Goal: Find specific page/section: Find specific page/section

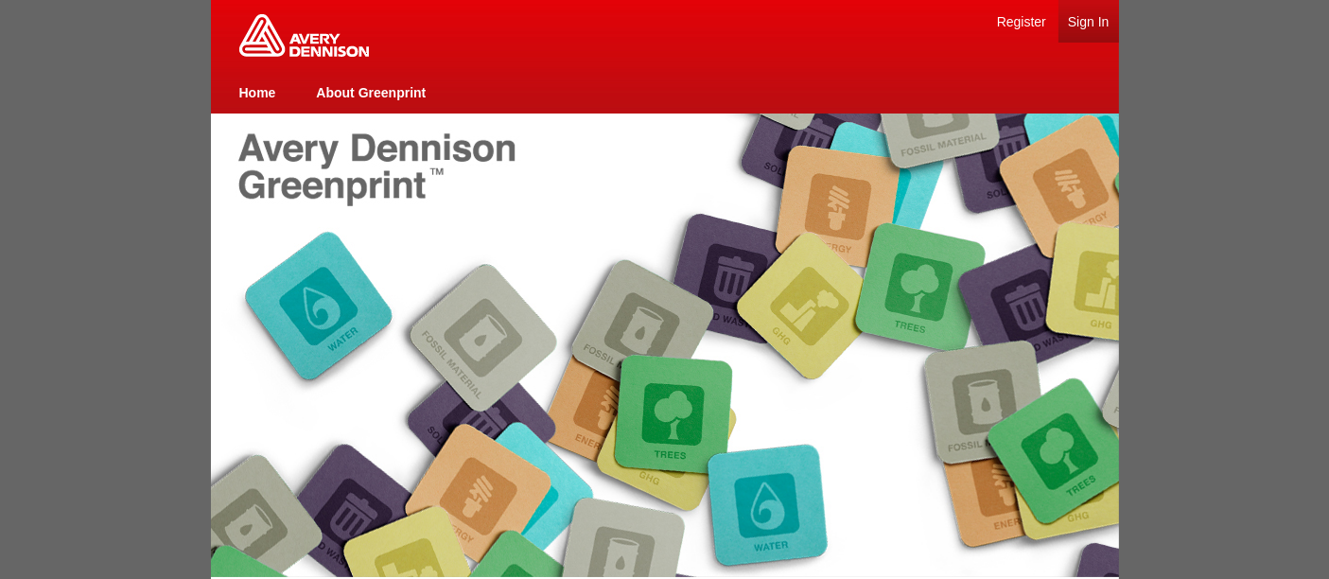
click at [1090, 17] on link "Sign In" at bounding box center [1089, 21] width 42 height 15
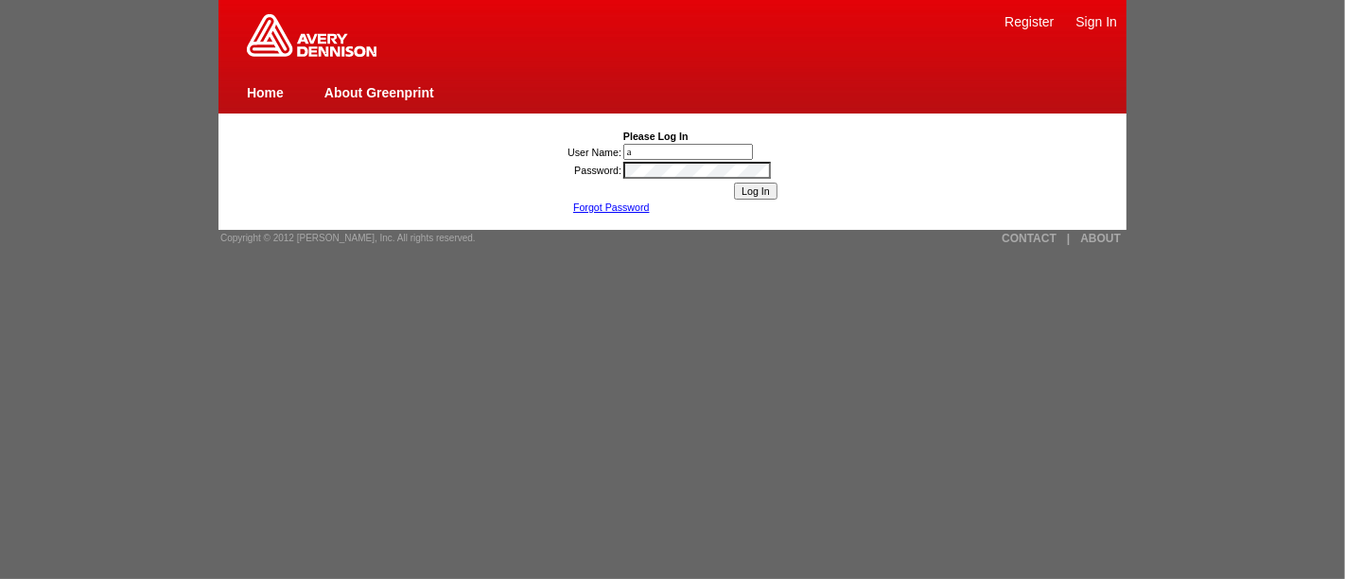
type input "[PERSON_NAME][EMAIL_ADDRESS][DOMAIN_NAME]"
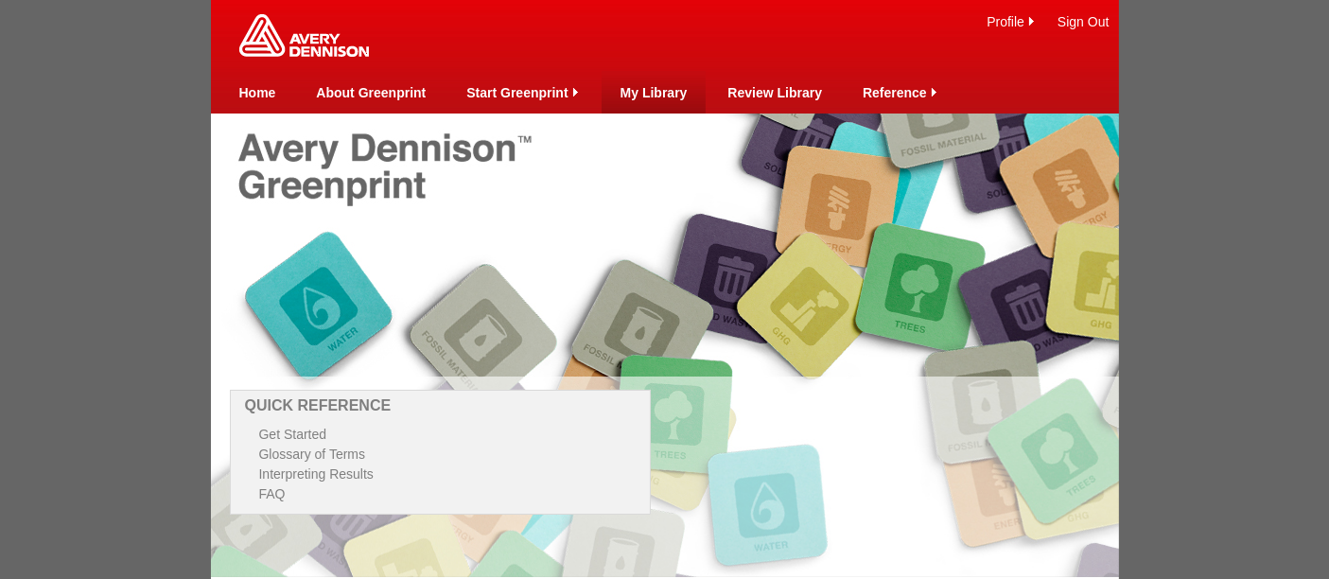
click at [657, 80] on td "My Library" at bounding box center [653, 92] width 67 height 43
click at [669, 96] on link "My Library" at bounding box center [653, 92] width 67 height 15
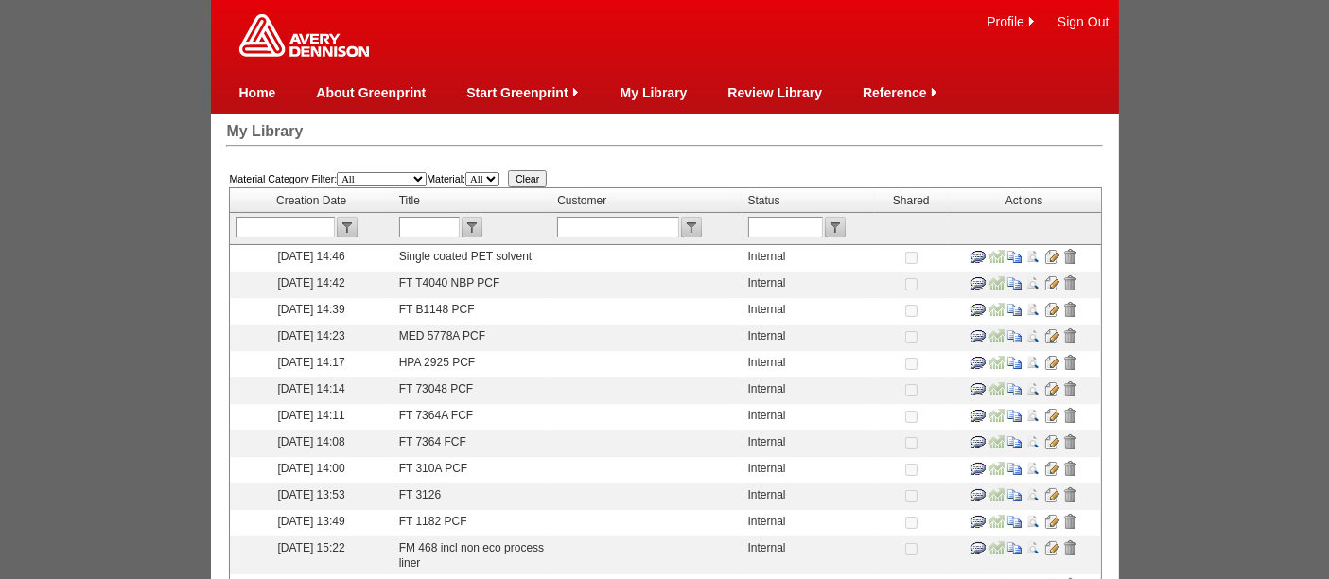
click at [446, 218] on input "text" at bounding box center [429, 227] width 61 height 21
type input "6367"
click at [479, 219] on input "submit" at bounding box center [472, 227] width 21 height 21
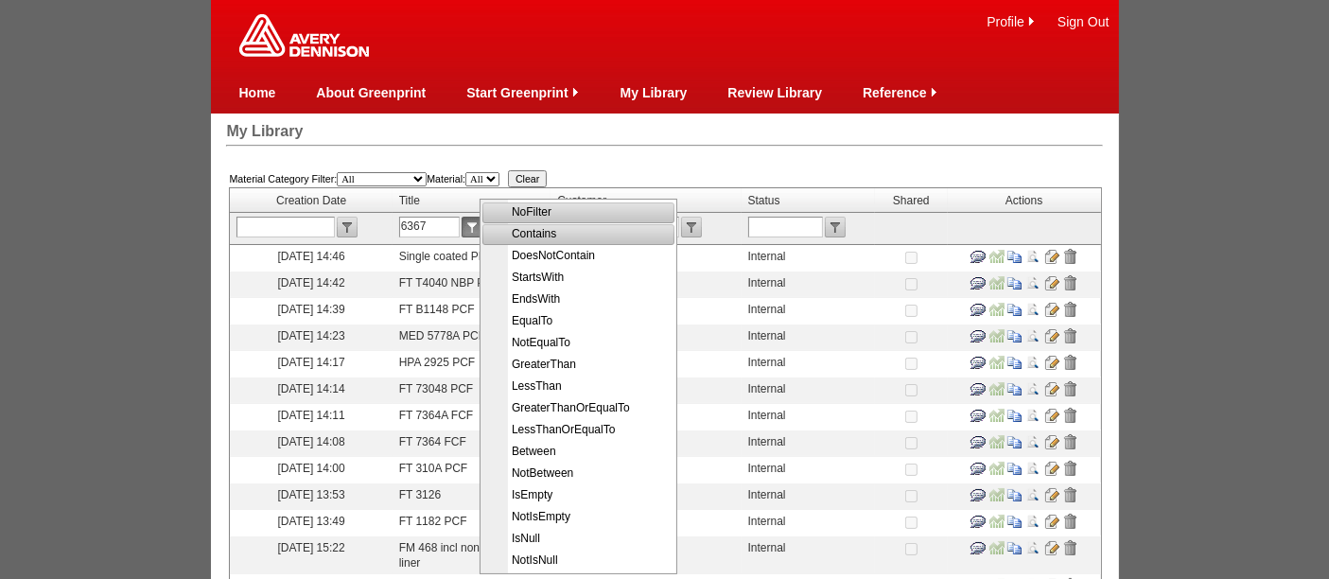
click at [533, 234] on span "Contains" at bounding box center [580, 234] width 190 height 22
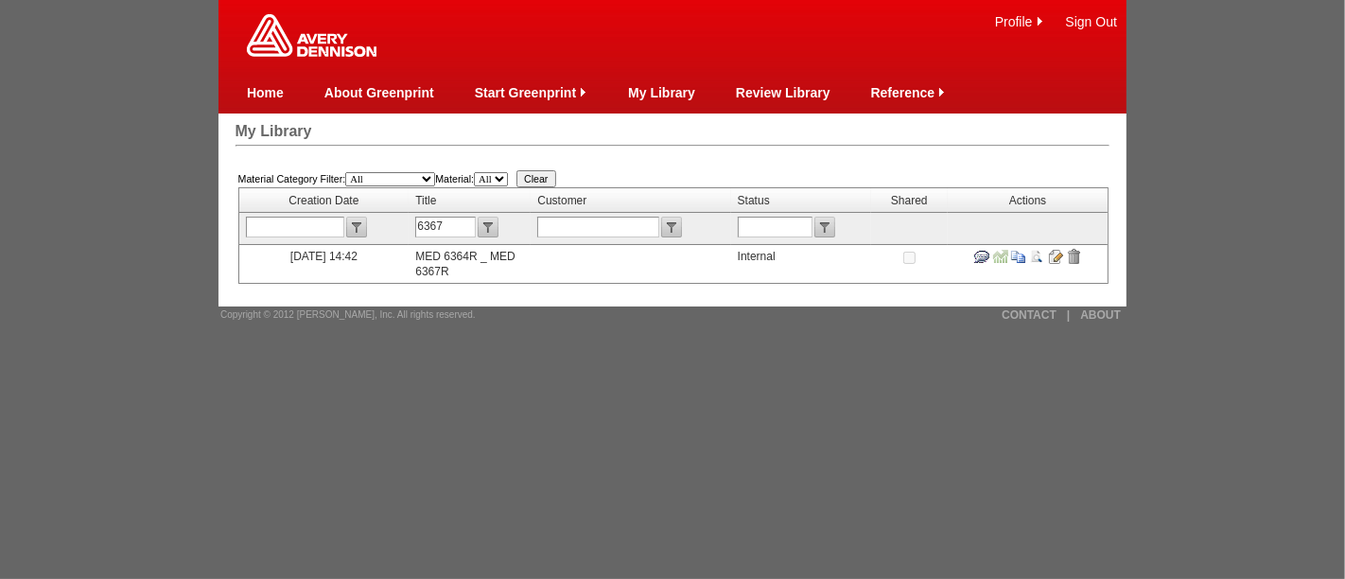
click at [451, 218] on input "6367" at bounding box center [445, 227] width 61 height 21
type input "6389"
click at [495, 228] on input "submit" at bounding box center [488, 227] width 21 height 21
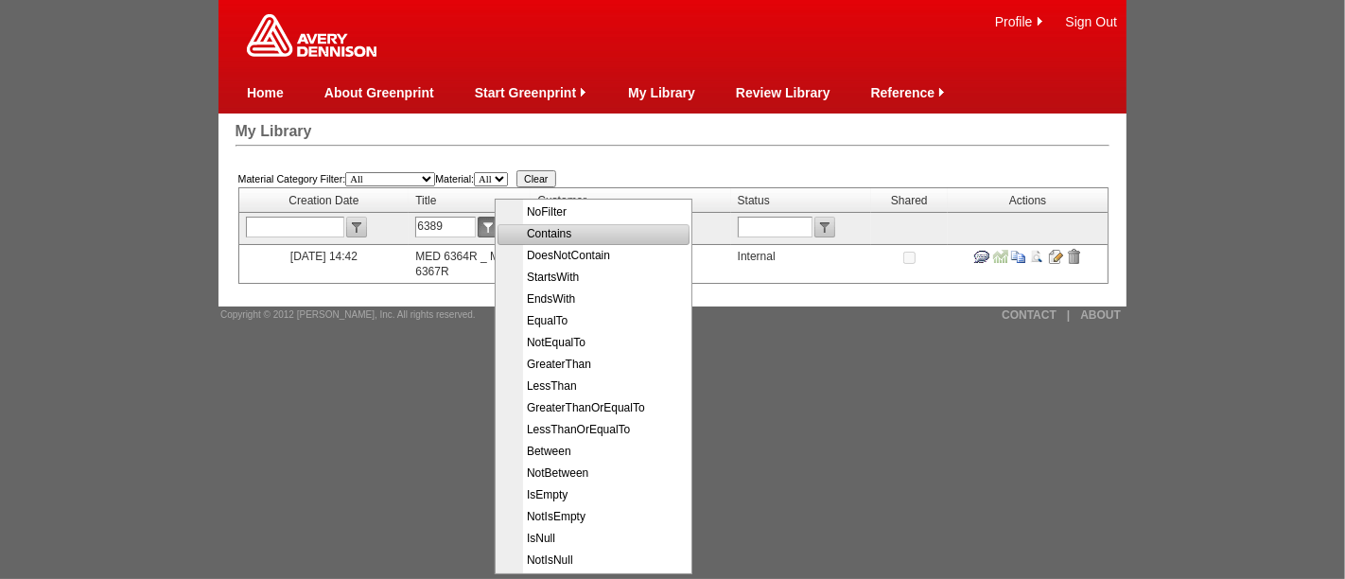
click at [562, 232] on span "Contains" at bounding box center [595, 234] width 190 height 22
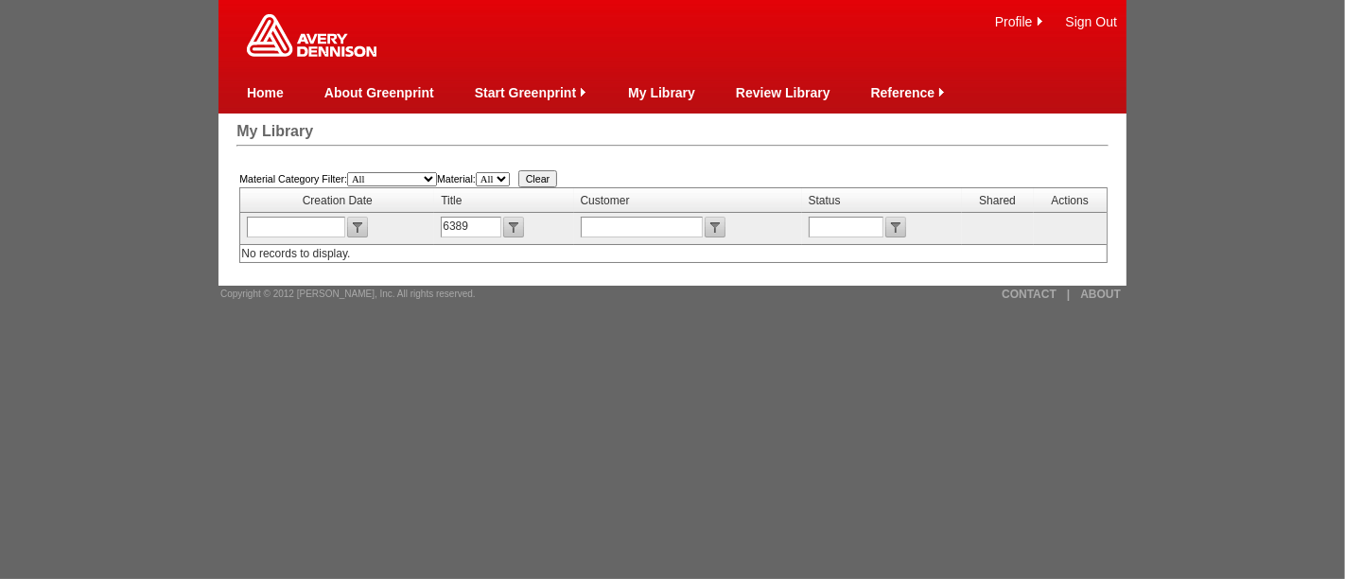
click at [478, 234] on input "6389" at bounding box center [471, 227] width 61 height 21
type input "6"
type input "1827"
click at [511, 231] on input "submit" at bounding box center [513, 227] width 21 height 21
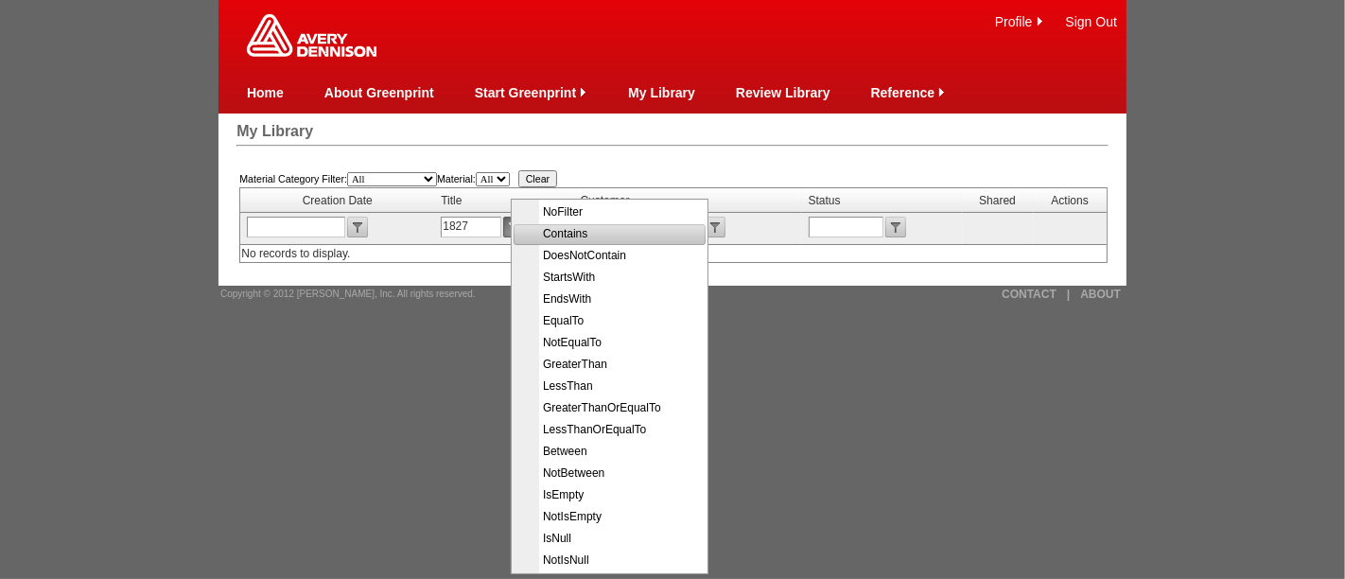
click at [566, 235] on span "Contains" at bounding box center [611, 234] width 190 height 22
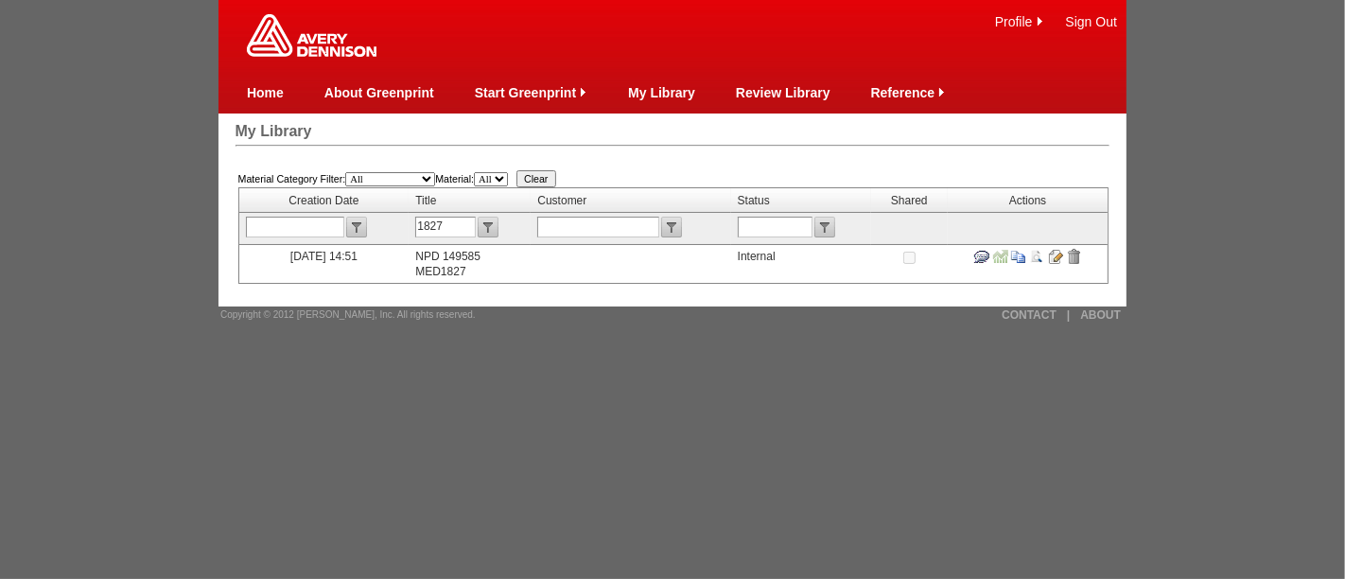
click at [459, 221] on input "1827" at bounding box center [445, 227] width 61 height 21
type input "1"
type input "5589"
click at [490, 219] on input "submit" at bounding box center [488, 227] width 21 height 21
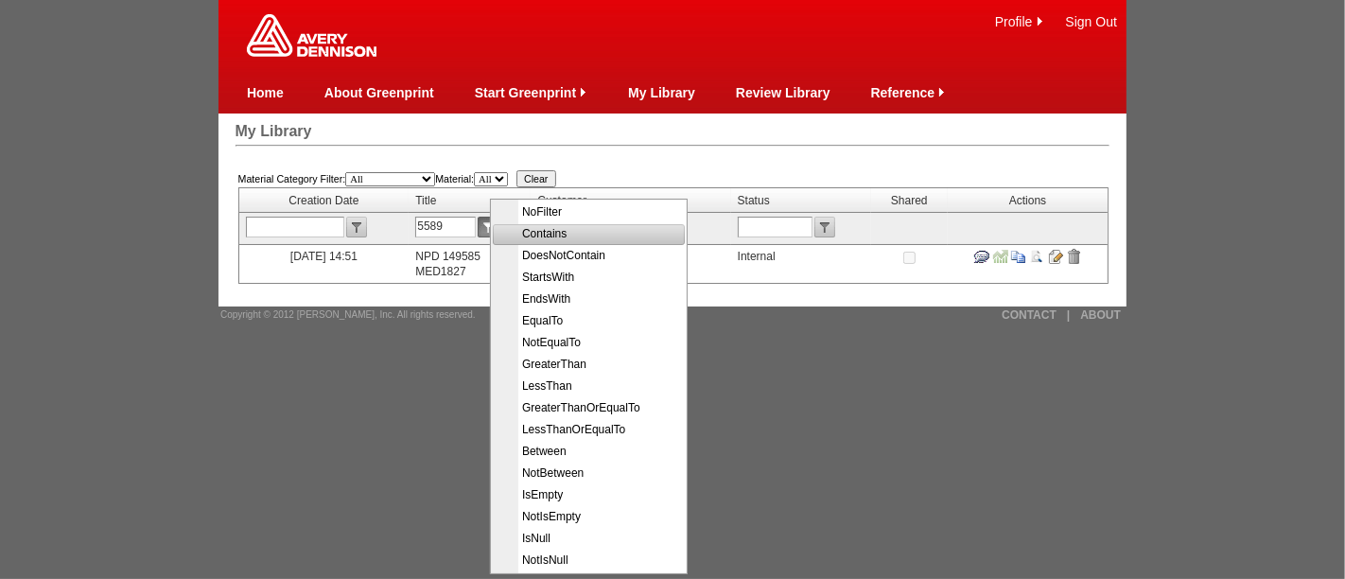
click at [540, 234] on span "Contains" at bounding box center [591, 234] width 190 height 22
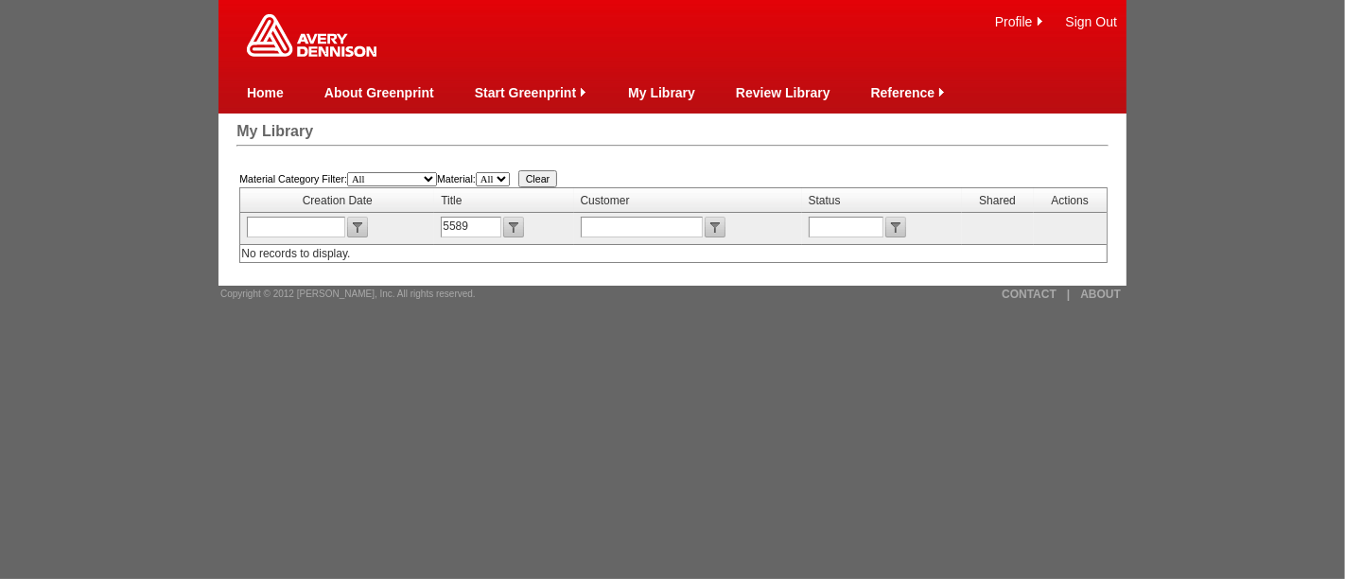
click at [479, 223] on input "5589" at bounding box center [471, 227] width 61 height 21
type input "5568"
click at [509, 223] on input "submit" at bounding box center [513, 227] width 21 height 21
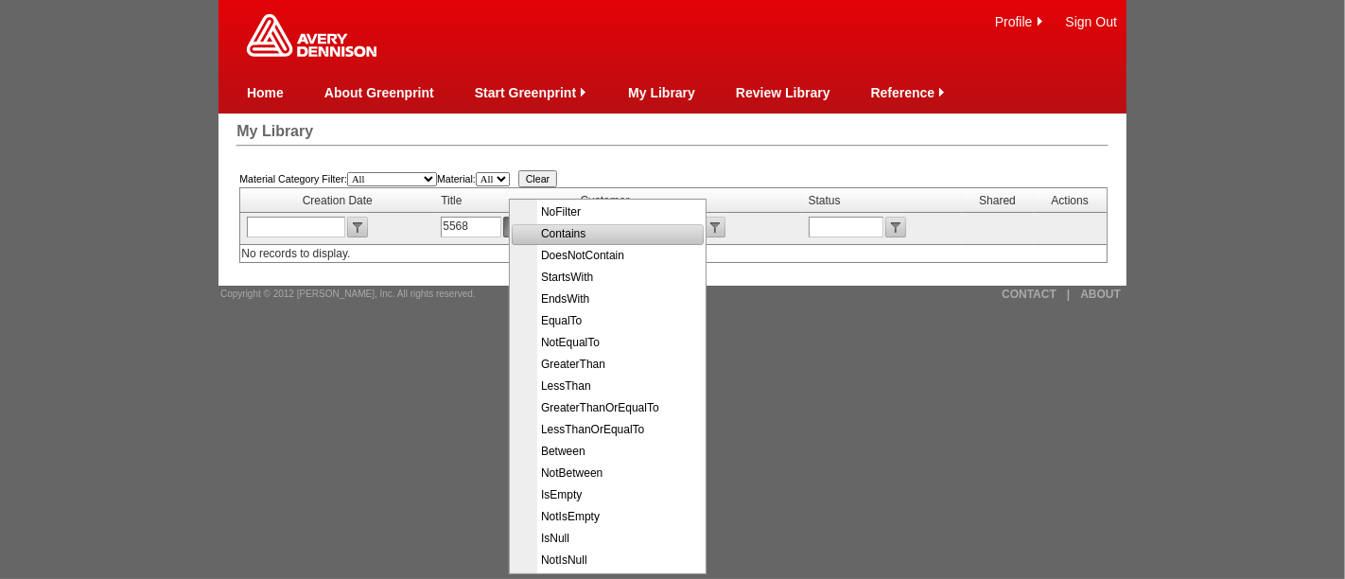
click at [565, 228] on span "Contains" at bounding box center [609, 234] width 190 height 22
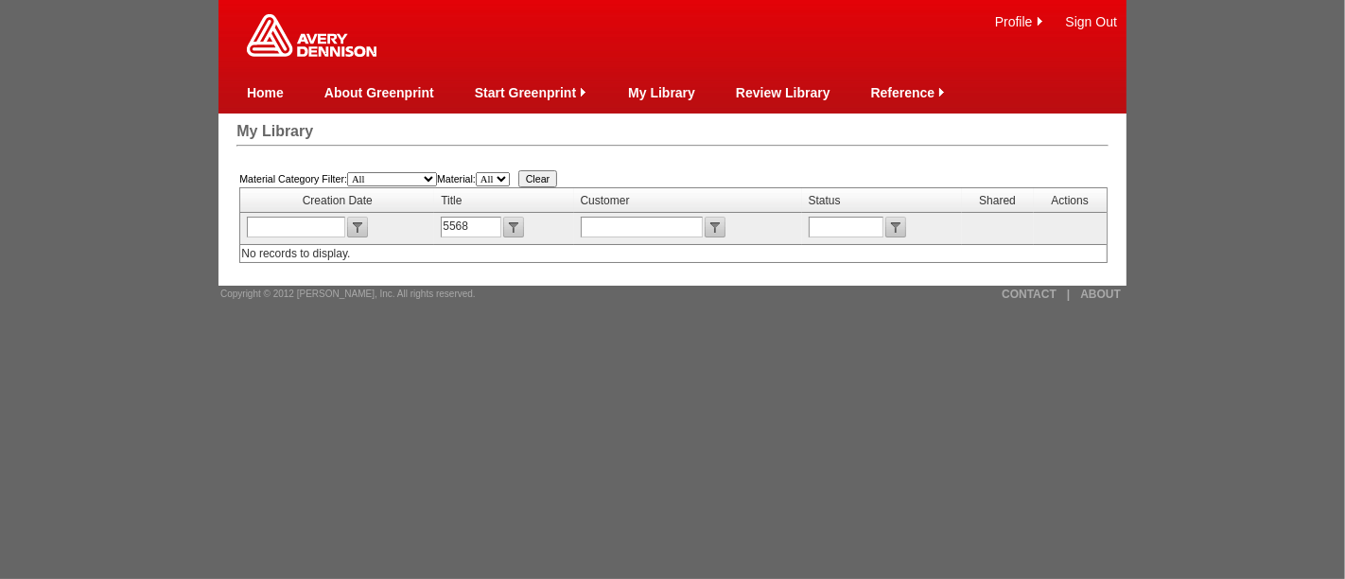
click at [489, 232] on input "5568" at bounding box center [471, 227] width 61 height 21
type input "5573"
click at [515, 225] on input "submit" at bounding box center [513, 227] width 21 height 21
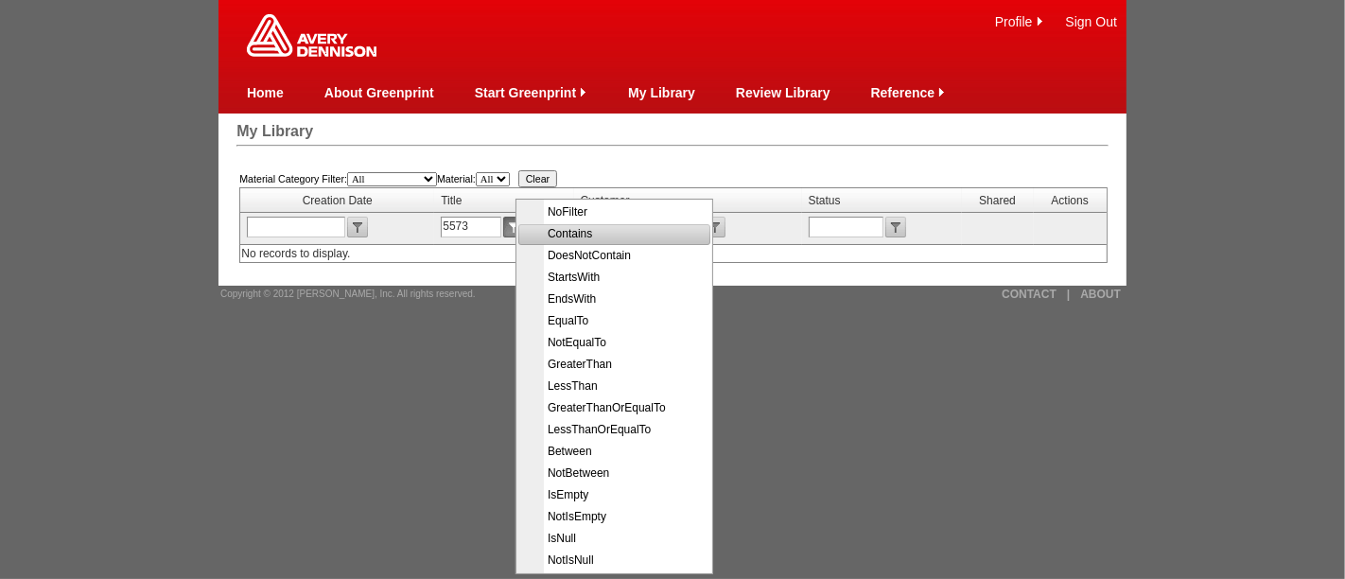
click at [568, 235] on span "Contains" at bounding box center [616, 234] width 190 height 22
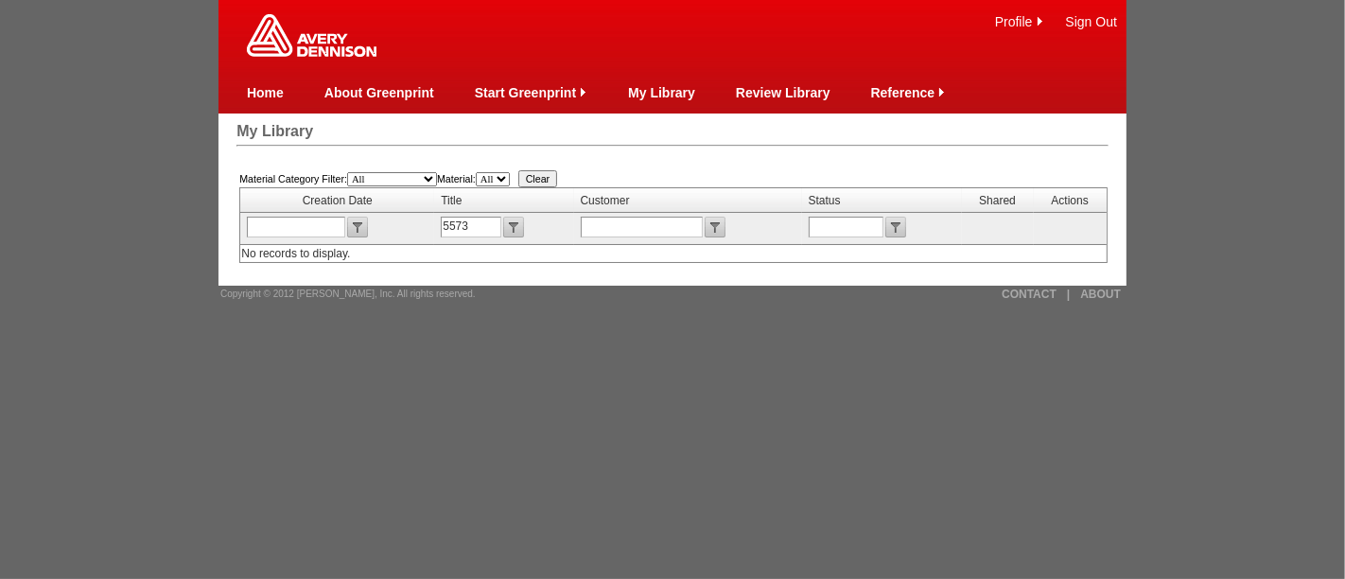
click at [486, 226] on input "5573" at bounding box center [471, 227] width 61 height 21
type input "5583"
click at [513, 227] on input "submit" at bounding box center [513, 227] width 21 height 21
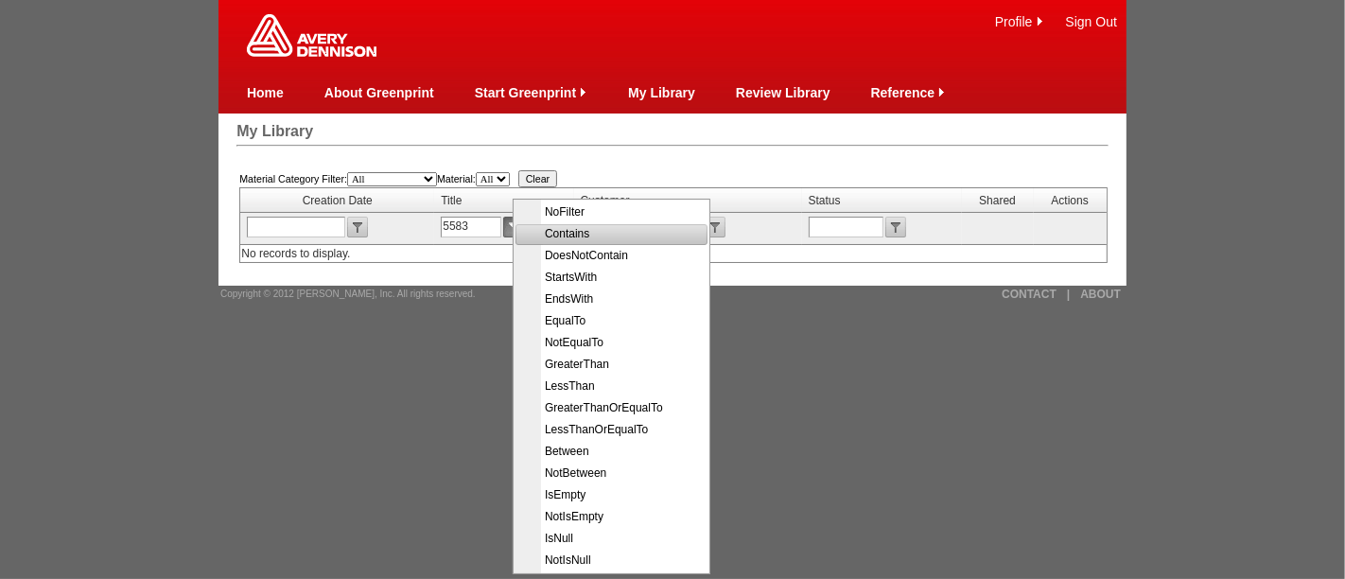
click at [572, 237] on span "Contains" at bounding box center [613, 234] width 190 height 22
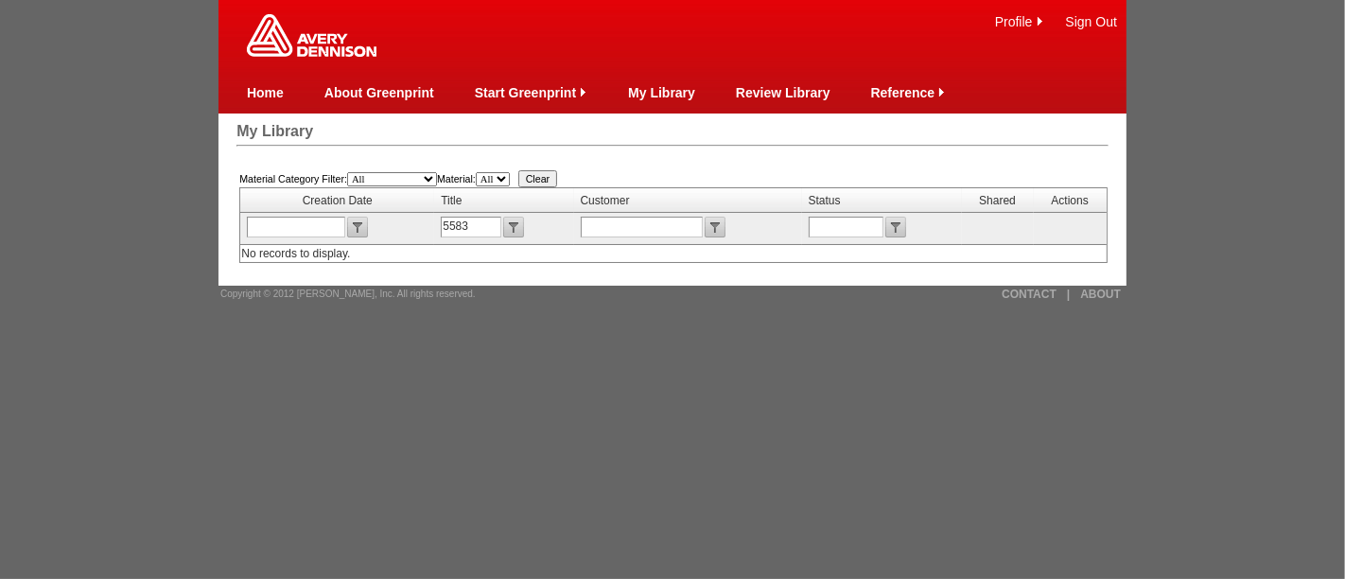
click at [478, 231] on input "5583" at bounding box center [471, 227] width 61 height 21
type input "5588"
click at [513, 228] on input "submit" at bounding box center [513, 227] width 21 height 21
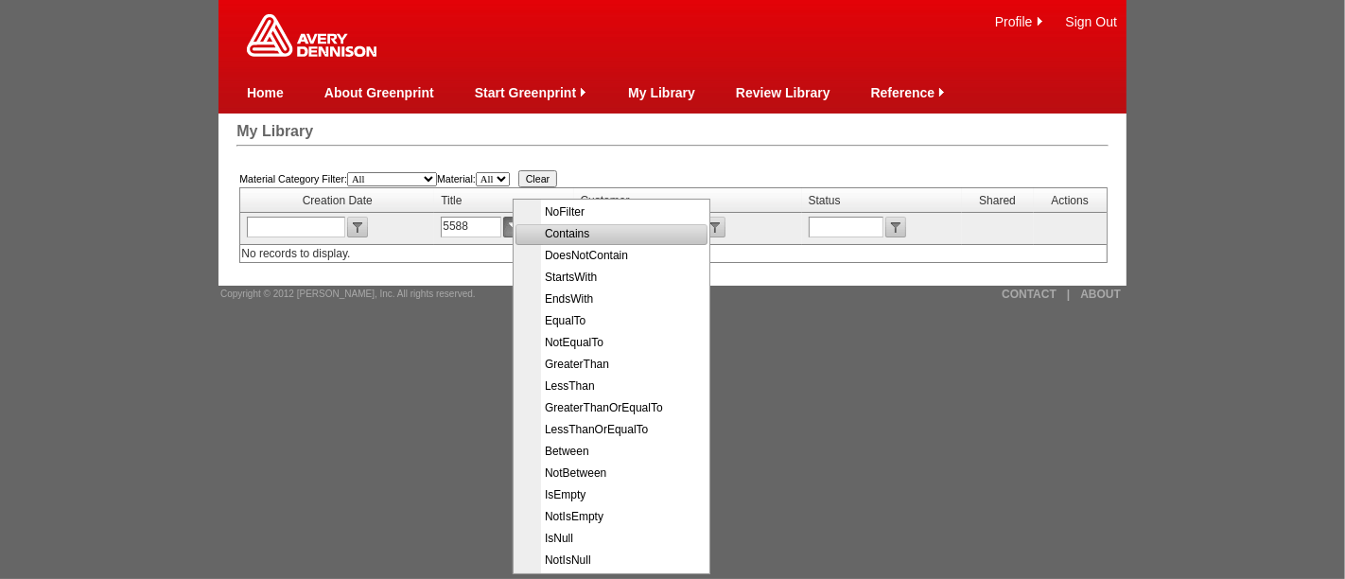
click at [561, 233] on span "Contains" at bounding box center [613, 234] width 190 height 22
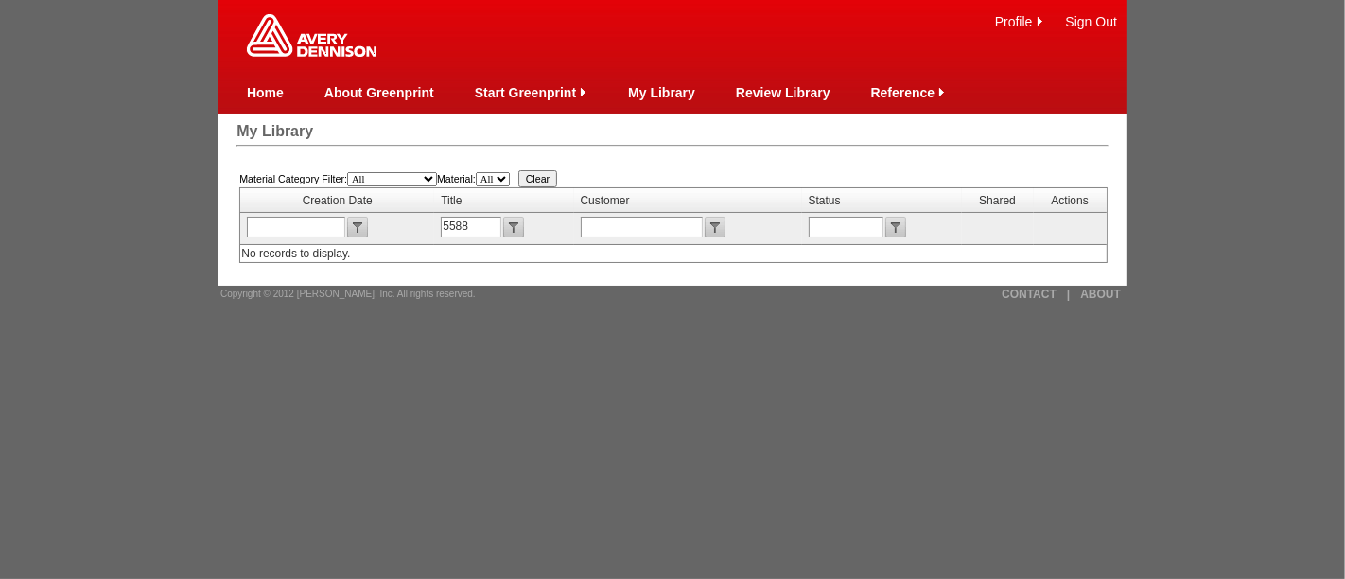
click at [489, 223] on input "5588" at bounding box center [471, 227] width 61 height 21
type input "5581"
click at [521, 224] on input "submit" at bounding box center [513, 227] width 21 height 21
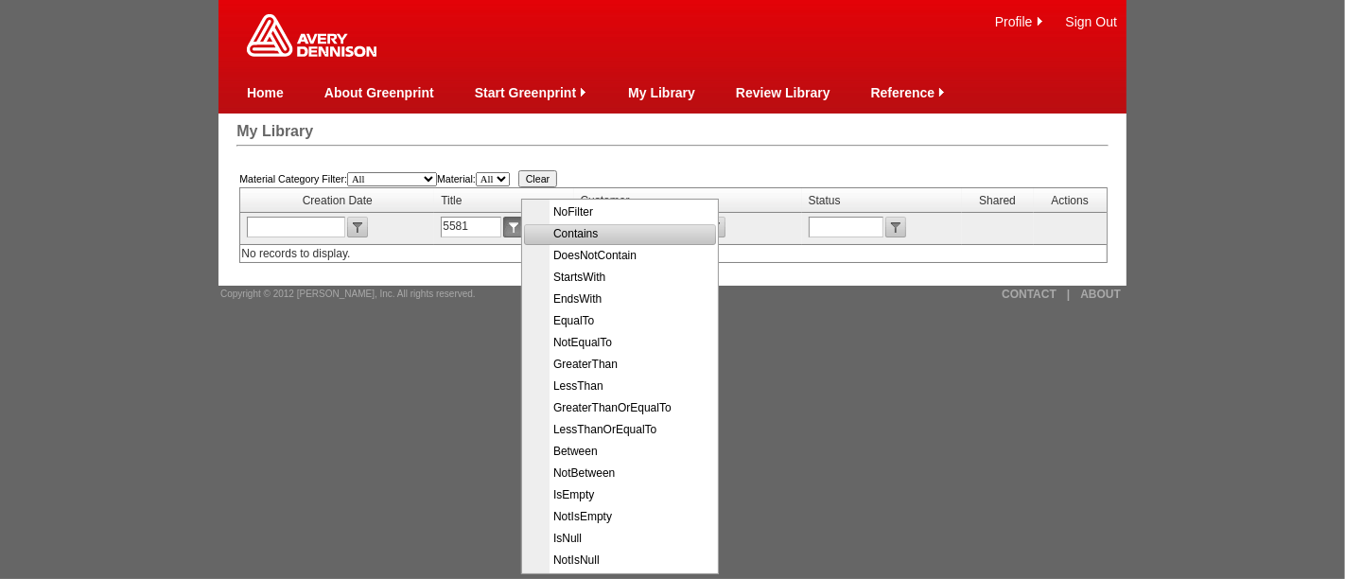
click at [583, 235] on span "Contains" at bounding box center [622, 234] width 190 height 22
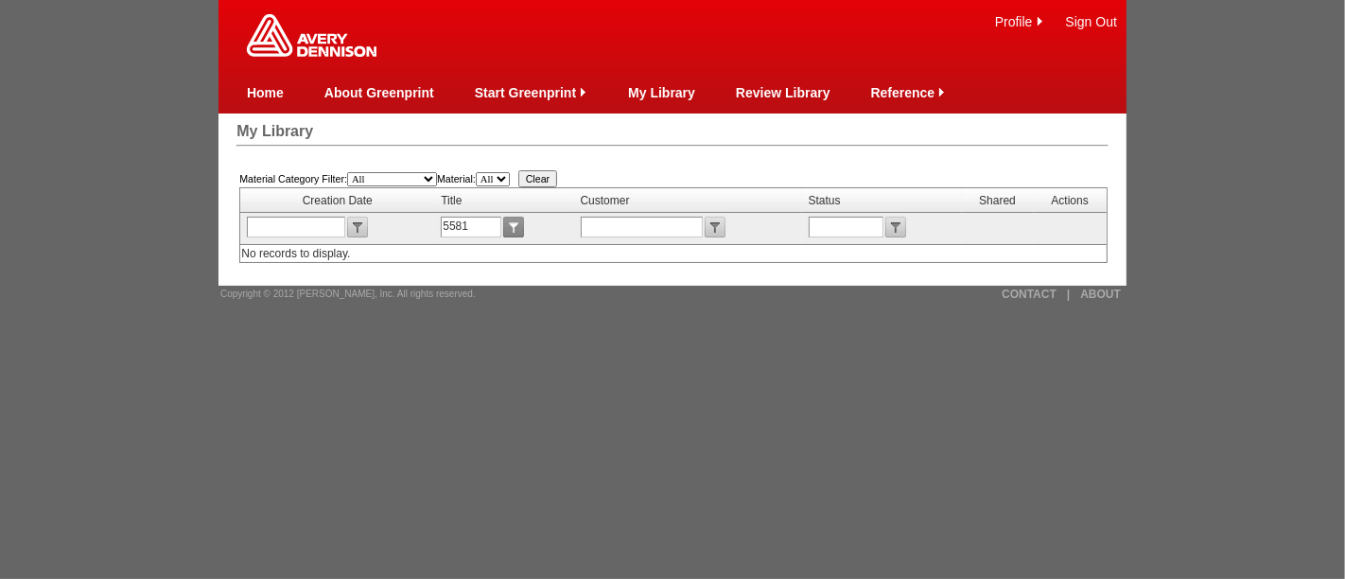
click at [515, 224] on input "submit" at bounding box center [513, 227] width 21 height 21
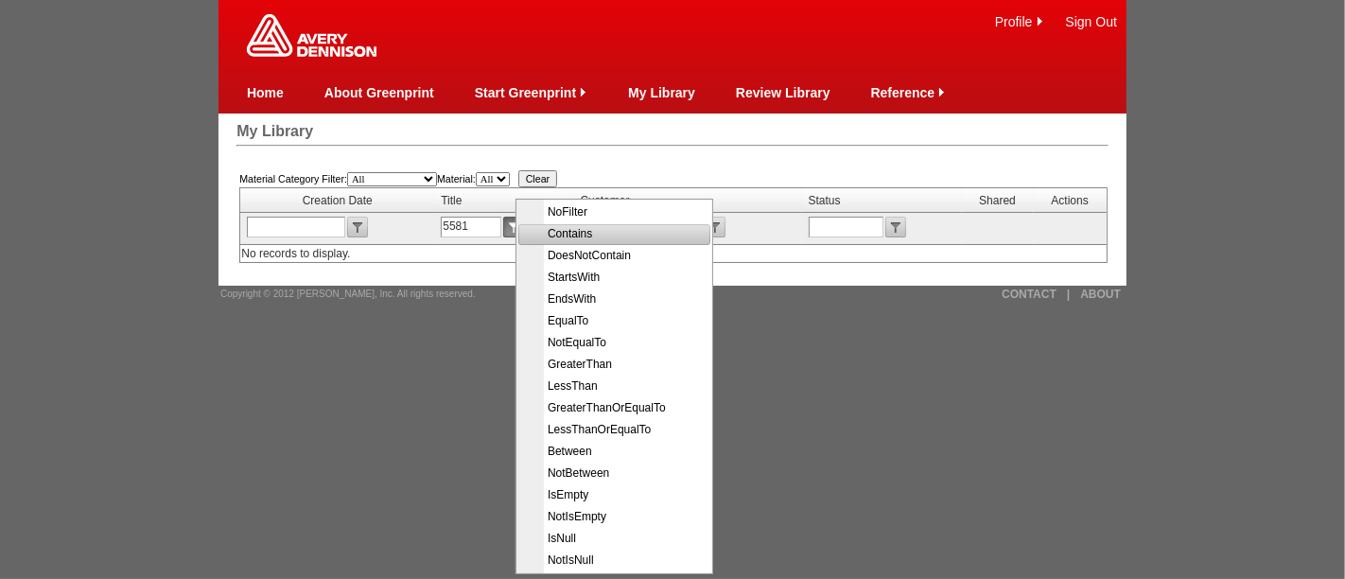
click at [485, 219] on input "5581" at bounding box center [471, 227] width 61 height 21
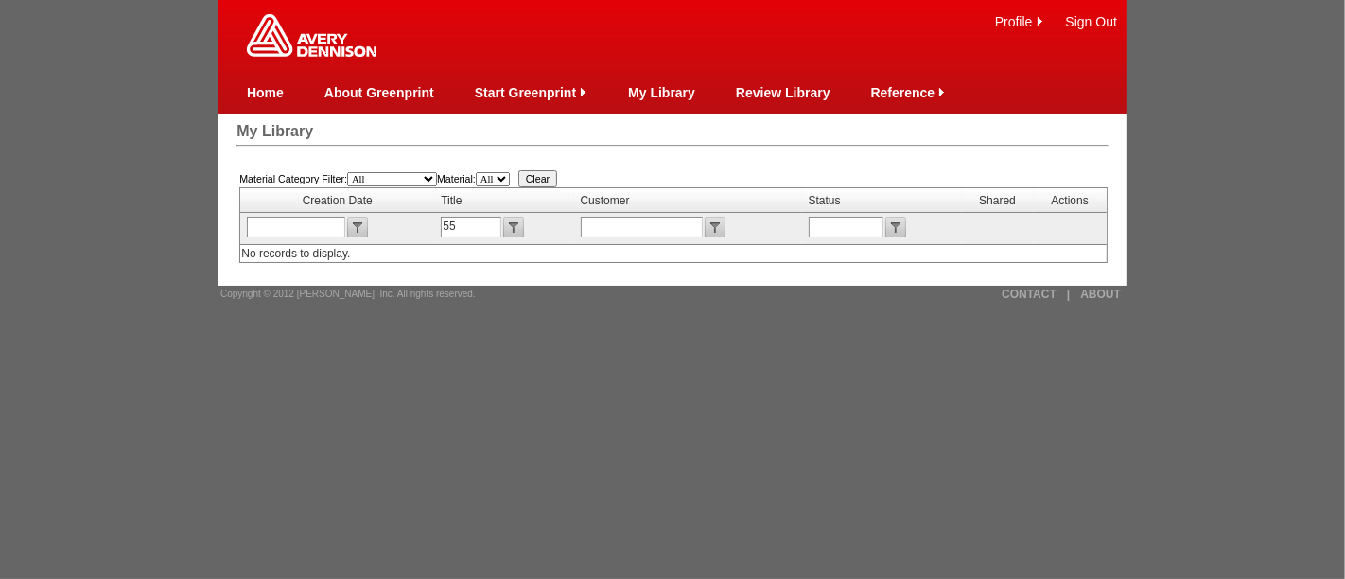
type input "5"
type input "MED"
click at [503, 228] on input "submit" at bounding box center [513, 227] width 21 height 21
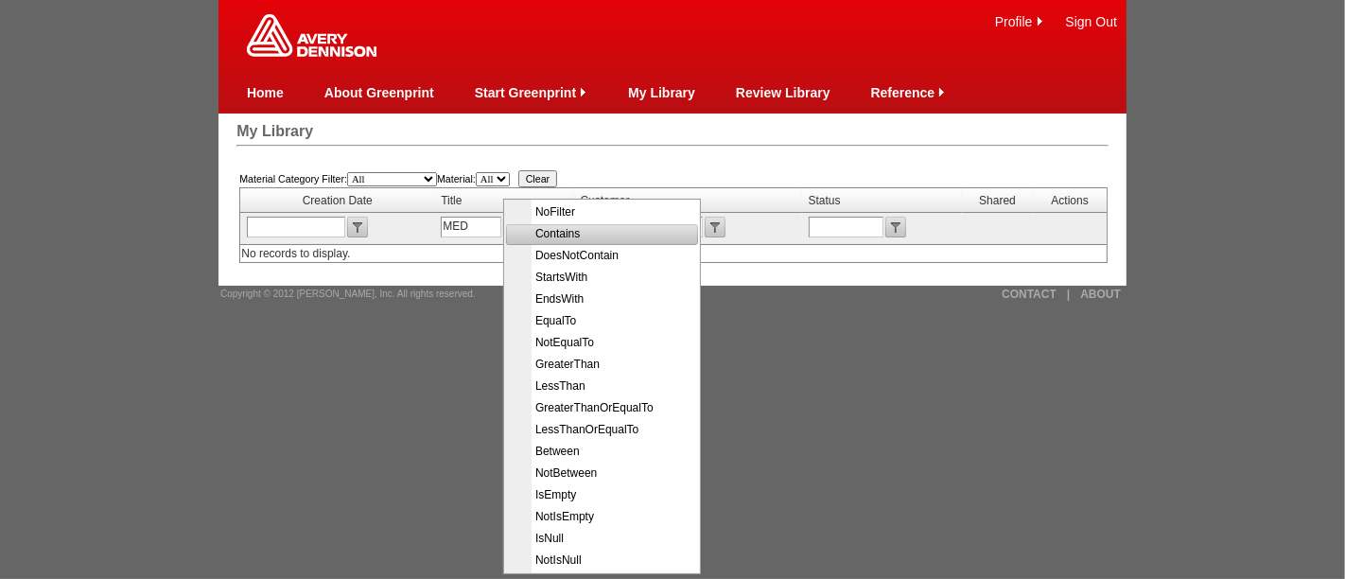
click at [561, 232] on span "Contains" at bounding box center [604, 234] width 190 height 22
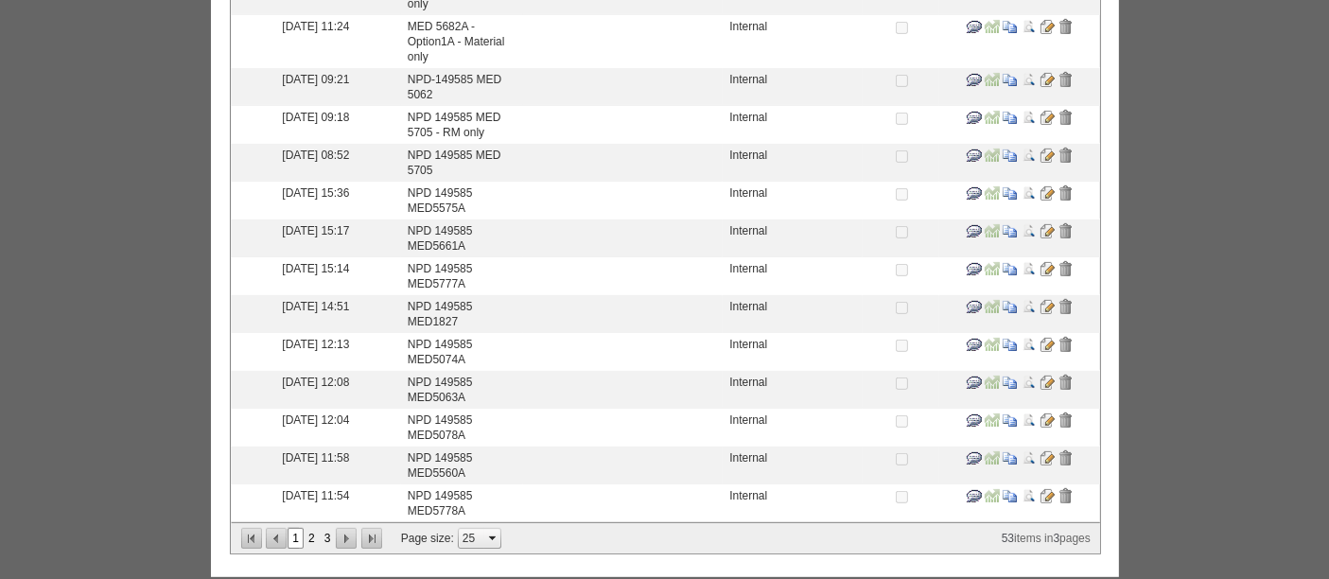
scroll to position [787, 0]
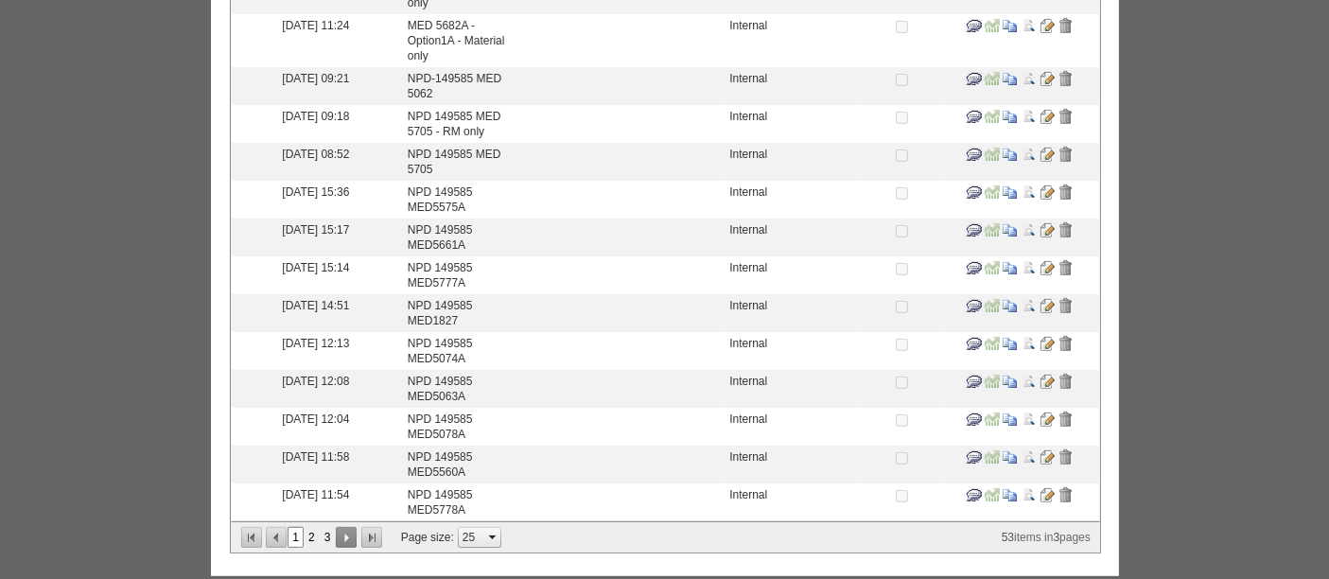
click at [341, 527] on input "submit" at bounding box center [346, 537] width 21 height 21
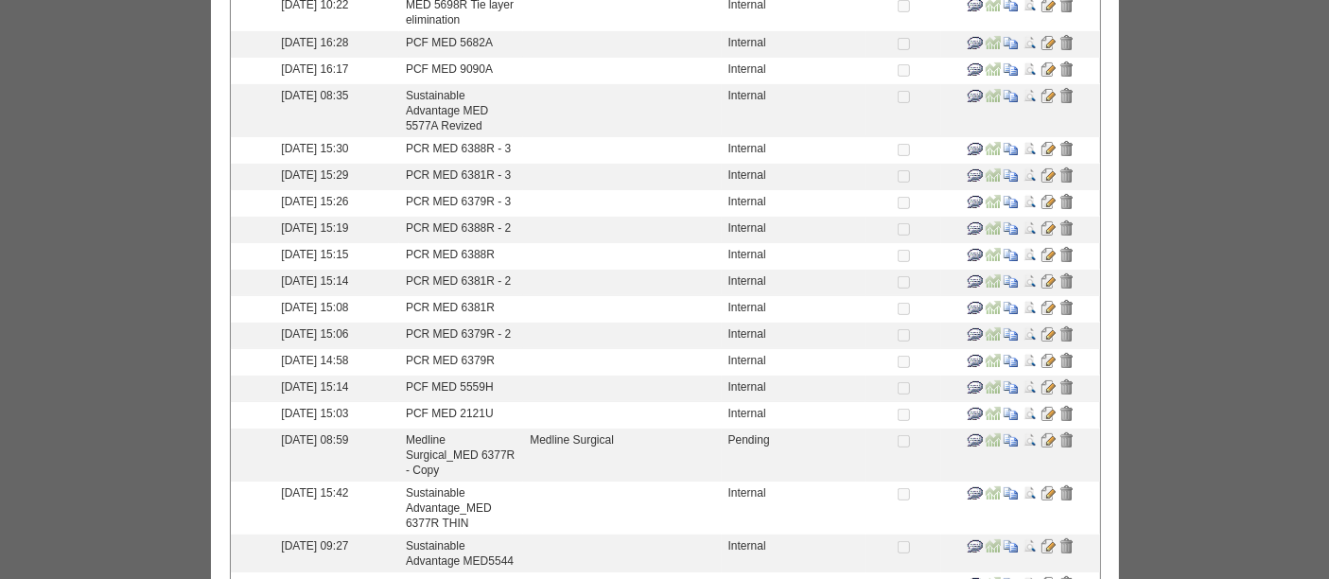
scroll to position [516, 0]
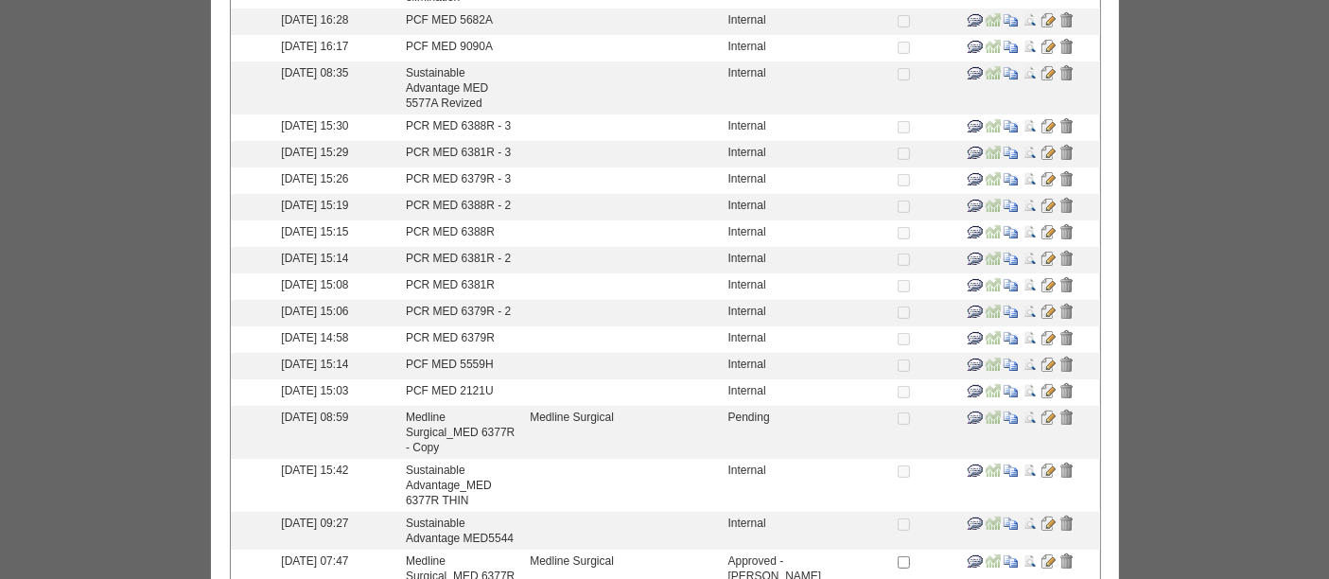
click at [1055, 398] on input "image" at bounding box center [1047, 390] width 15 height 15
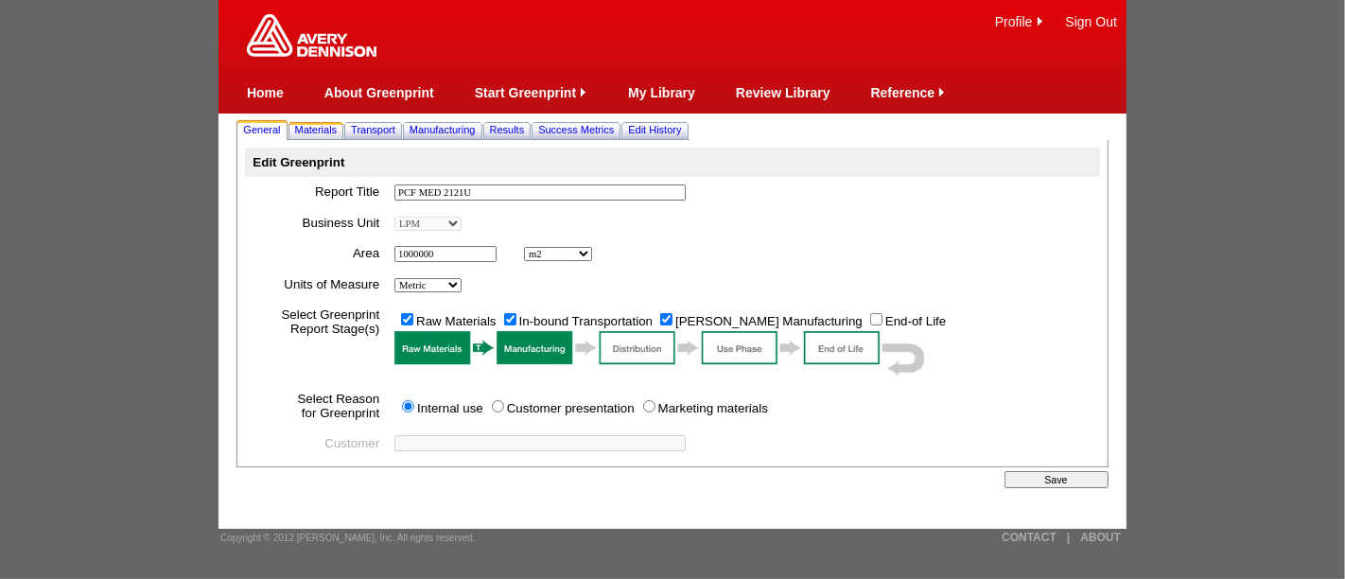
click at [312, 125] on span "Materials" at bounding box center [316, 129] width 43 height 11
